Goal: Information Seeking & Learning: Learn about a topic

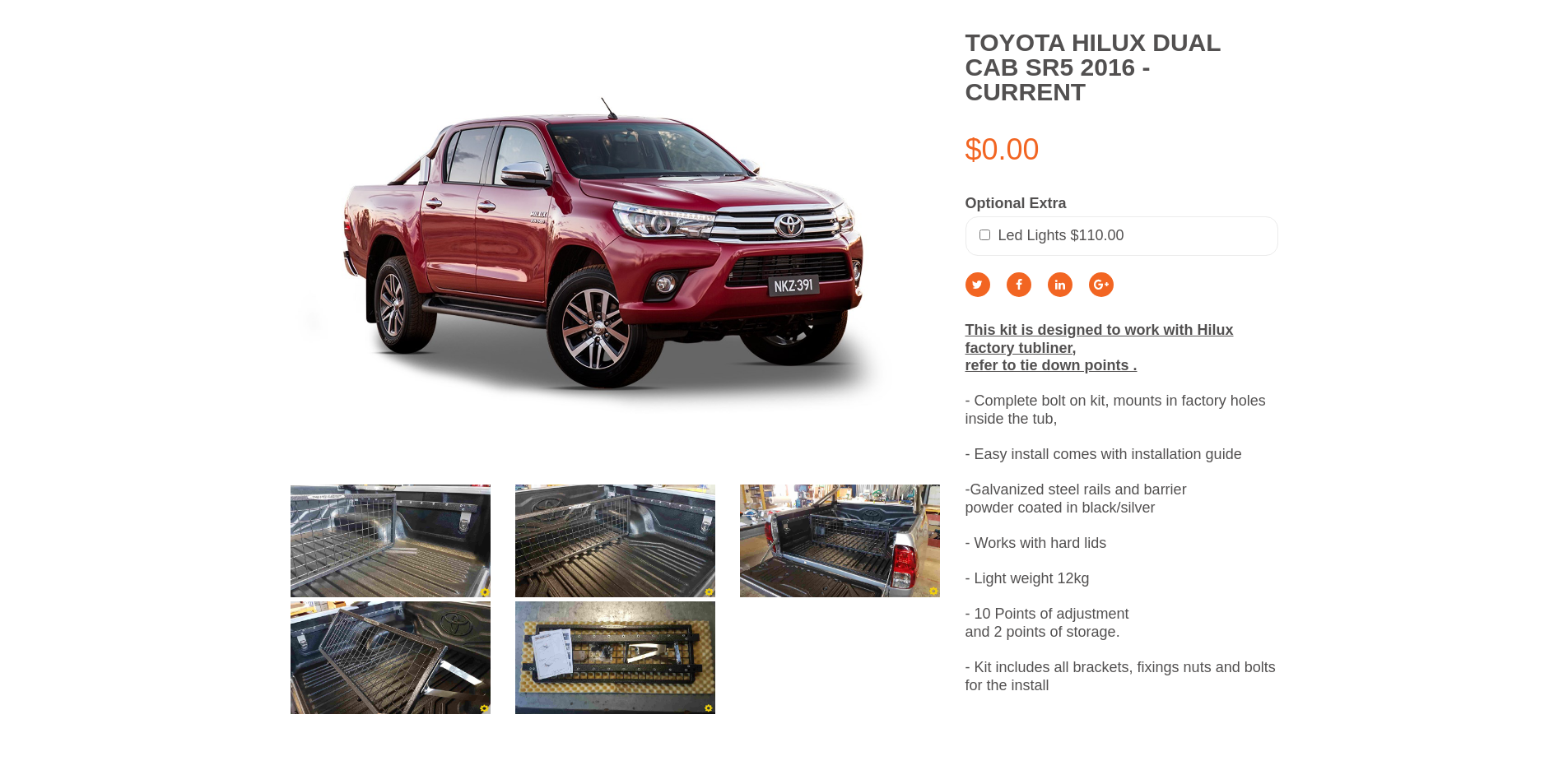
scroll to position [412, 0]
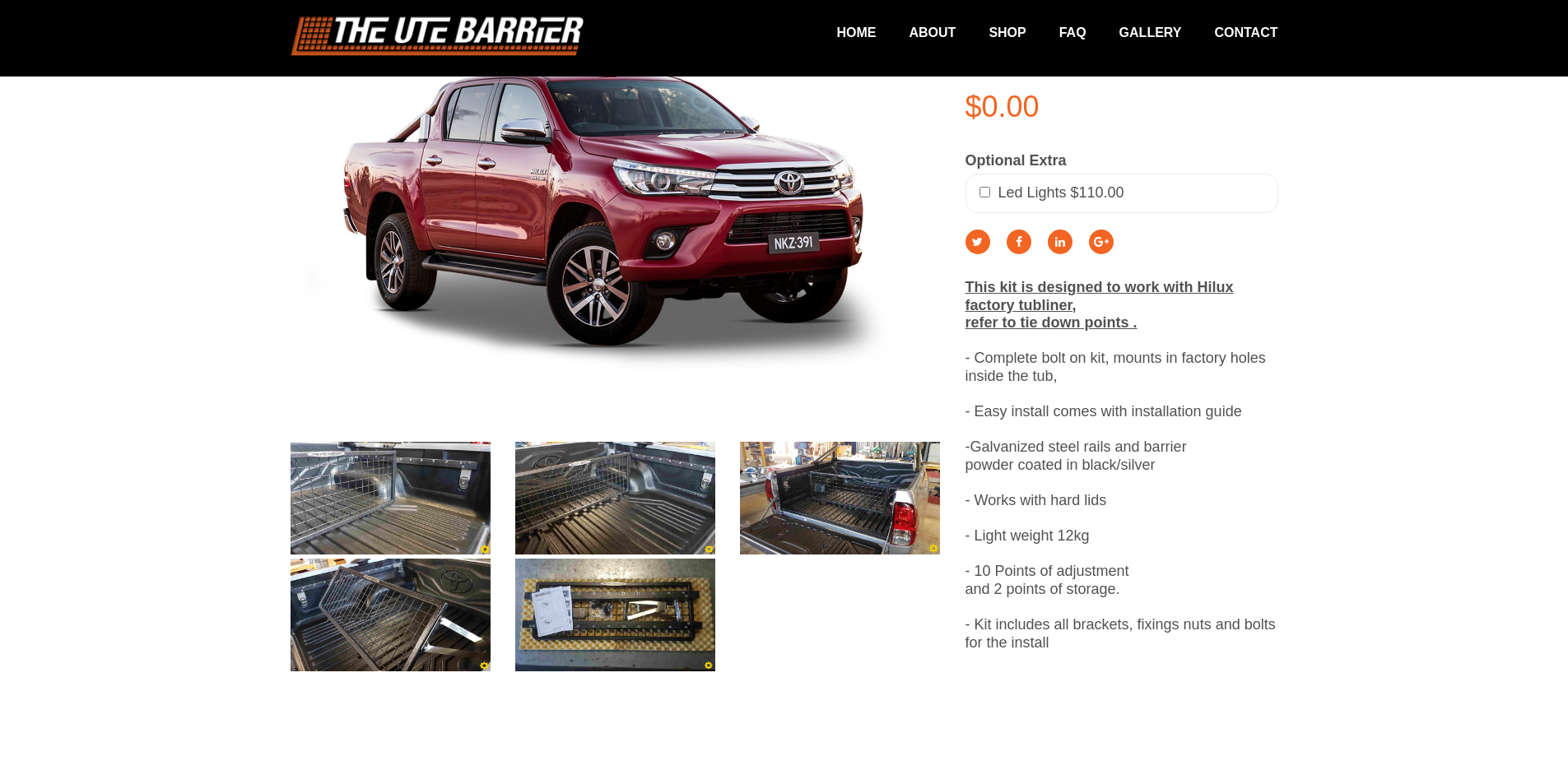
click at [451, 510] on img at bounding box center [390, 498] width 200 height 113
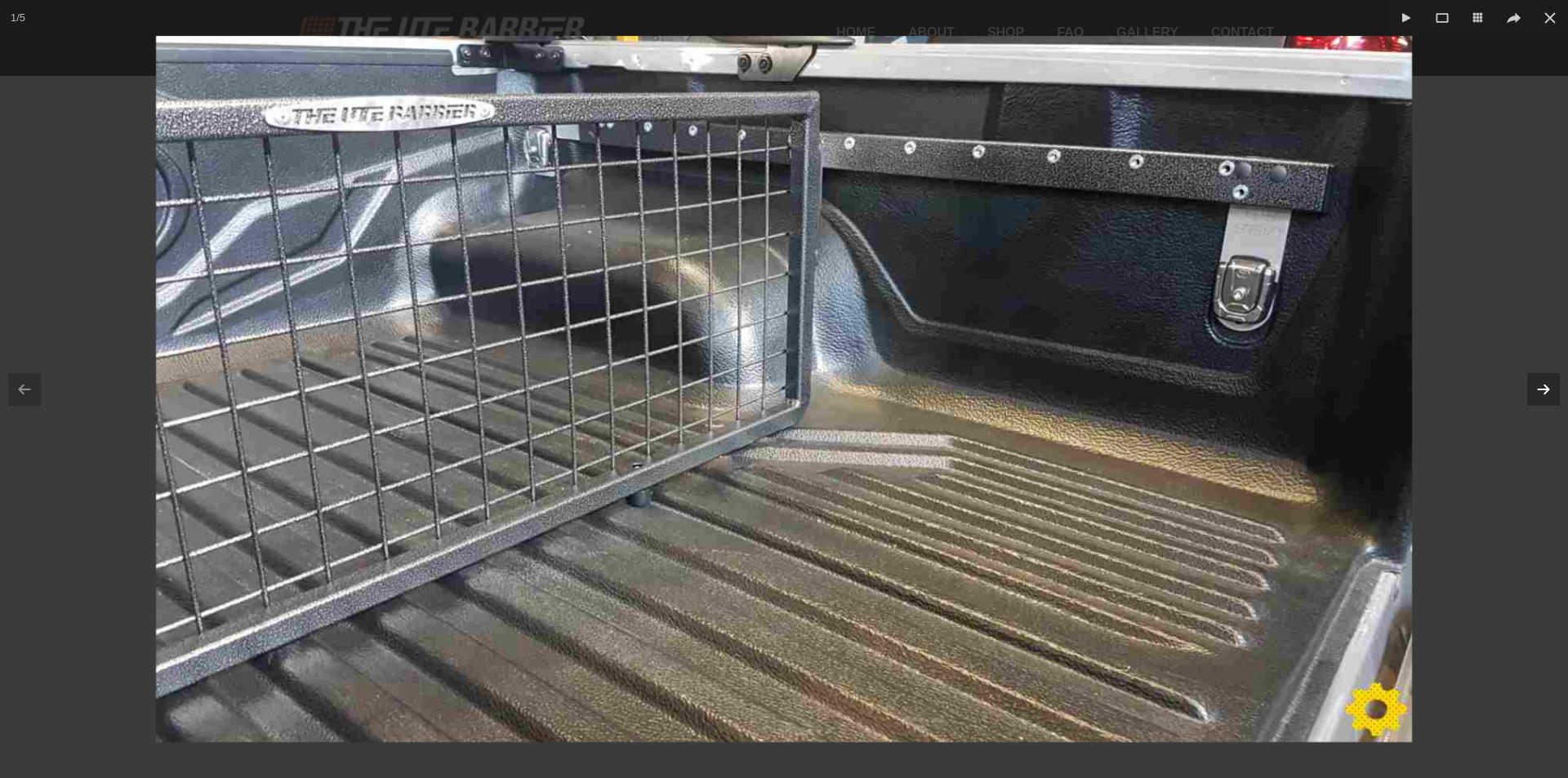
click at [1548, 393] on icon at bounding box center [1543, 389] width 22 height 22
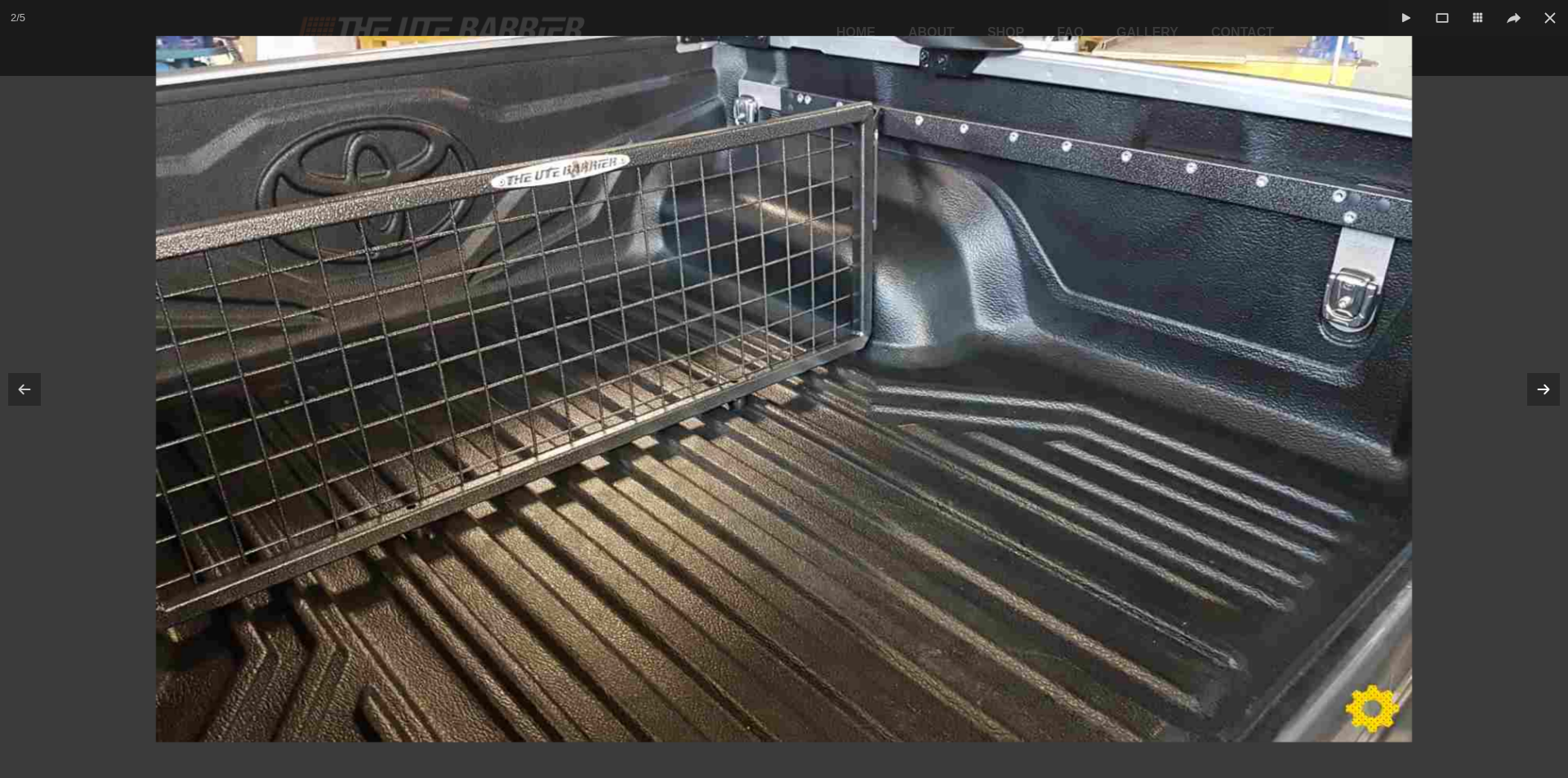
click at [1535, 388] on icon at bounding box center [1543, 389] width 22 height 22
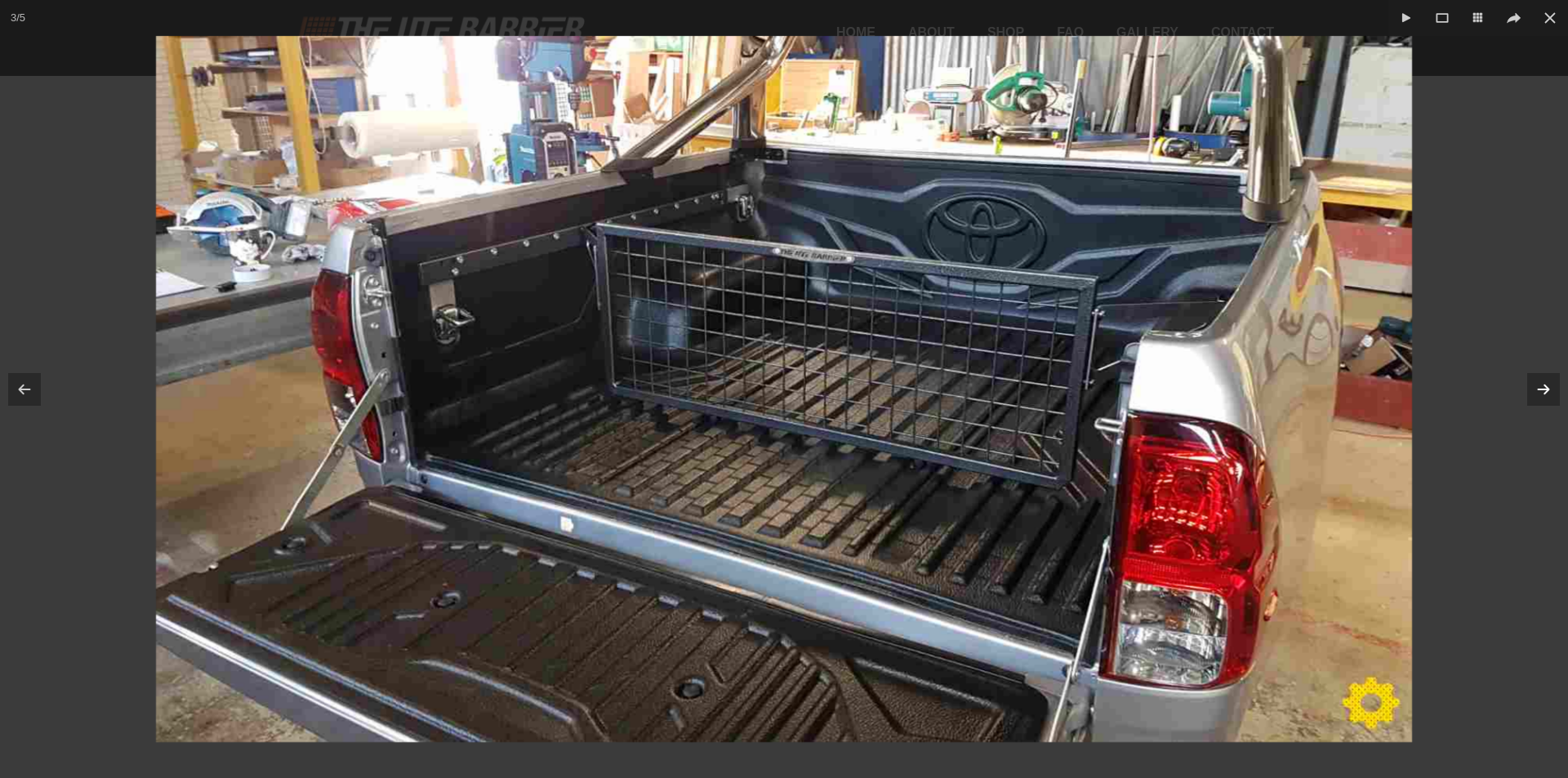
click at [1555, 399] on button at bounding box center [1543, 389] width 49 height 82
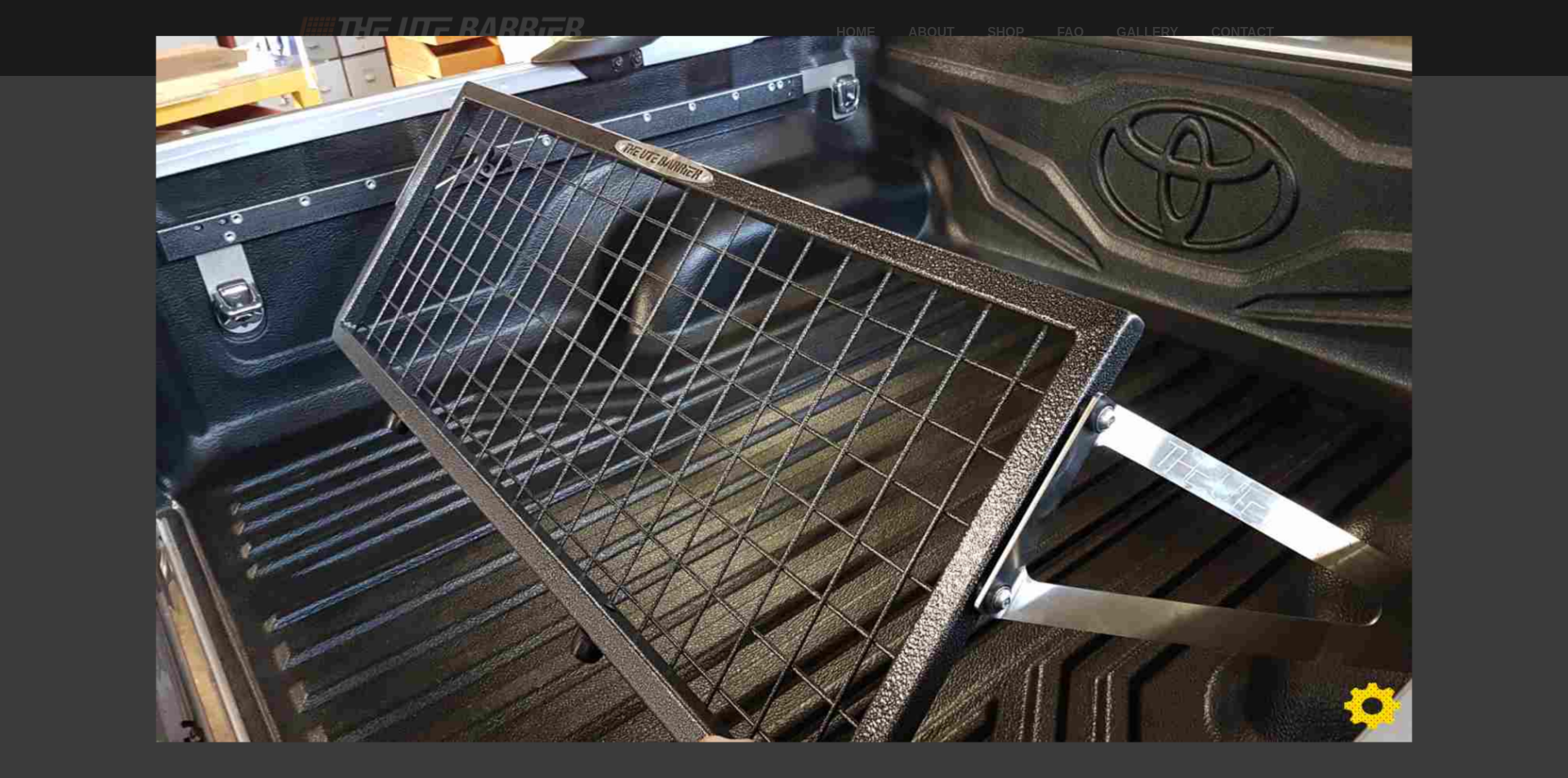
click at [1555, 399] on div at bounding box center [784, 389] width 1568 height 778
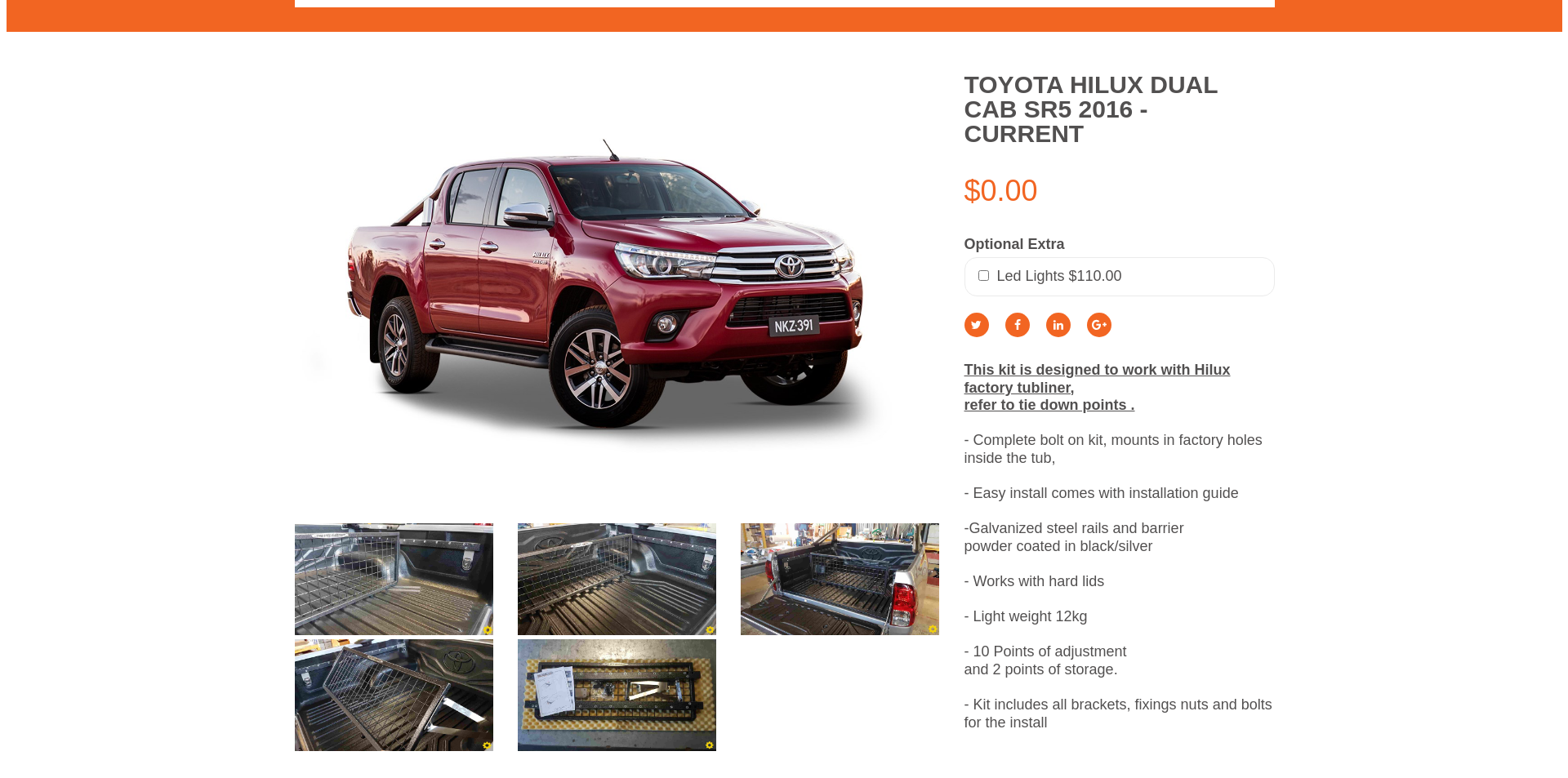
scroll to position [347, 0]
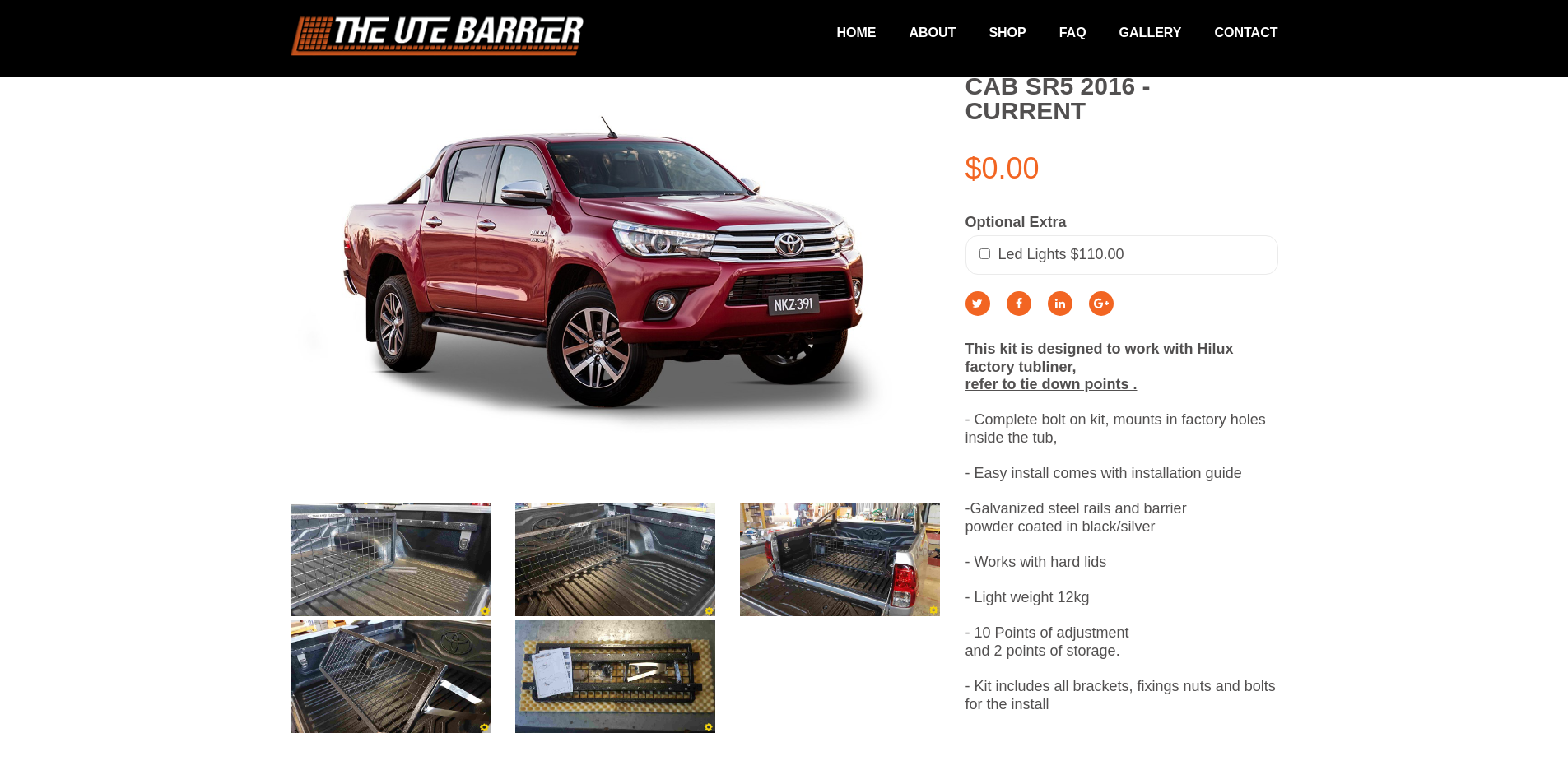
click at [612, 574] on img at bounding box center [615, 559] width 200 height 113
